Goal: Task Accomplishment & Management: Use online tool/utility

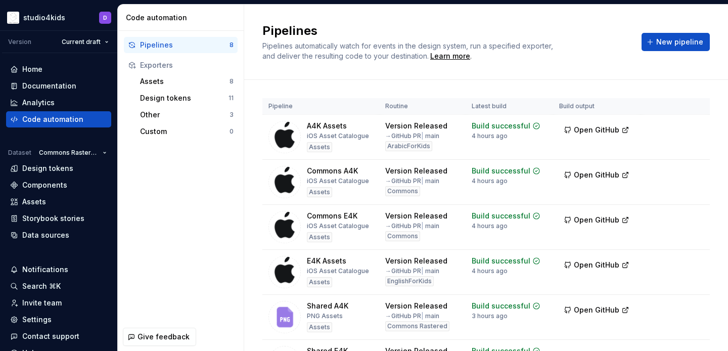
scroll to position [162, 0]
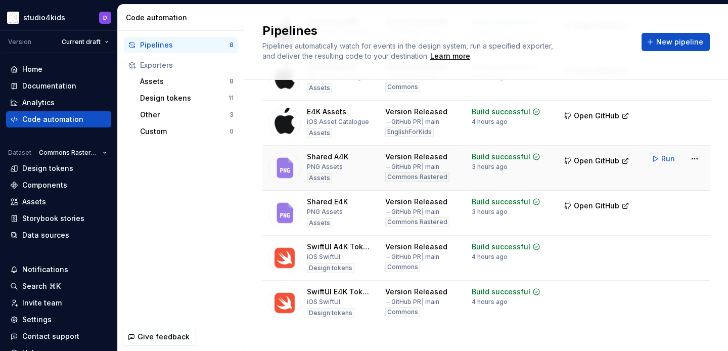
scroll to position [162, 0]
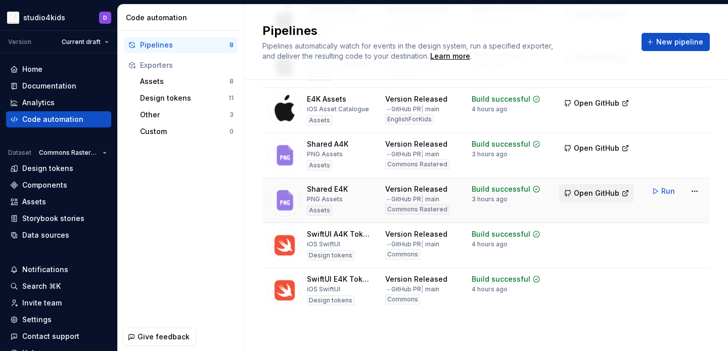
click at [582, 190] on span "Open GitHub" at bounding box center [597, 193] width 46 height 10
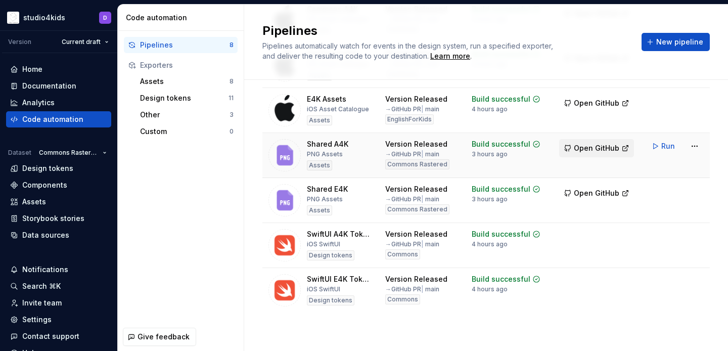
click at [578, 152] on span "Open GitHub" at bounding box center [597, 148] width 46 height 10
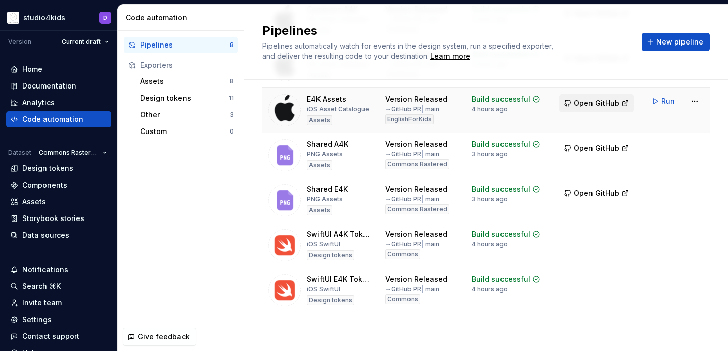
click at [590, 107] on span "Open GitHub" at bounding box center [597, 103] width 46 height 10
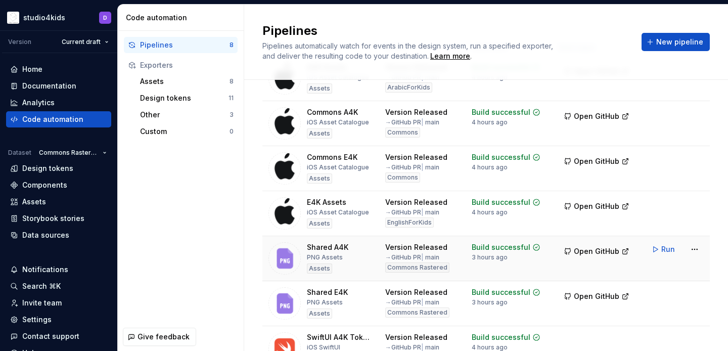
scroll to position [28, 0]
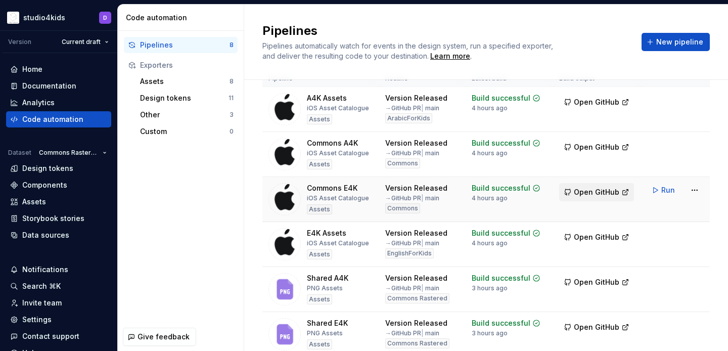
click at [587, 192] on span "Open GitHub" at bounding box center [597, 192] width 46 height 10
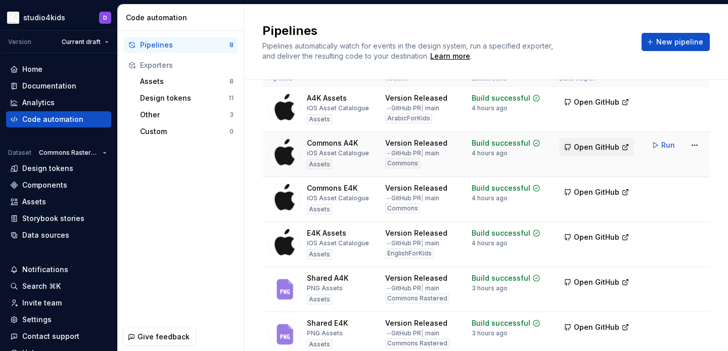
click at [595, 147] on span "Open GitHub" at bounding box center [597, 147] width 46 height 10
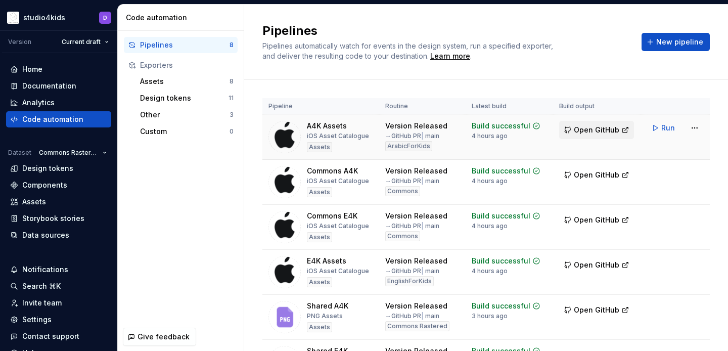
click at [596, 128] on span "Open GitHub" at bounding box center [597, 130] width 46 height 10
